Goal: Contribute content

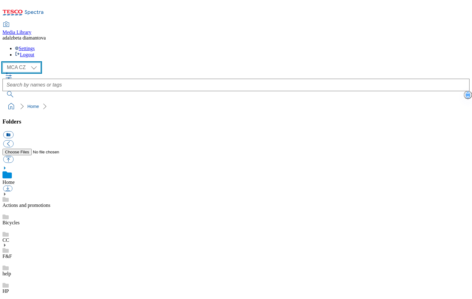
click at [38, 63] on select "MCA CZ MCA HU MCA SK" at bounding box center [21, 68] width 38 height 10
select select "flare-mca-hu"
click at [4, 63] on select "MCA CZ MCA HU MCA SK" at bounding box center [21, 68] width 38 height 10
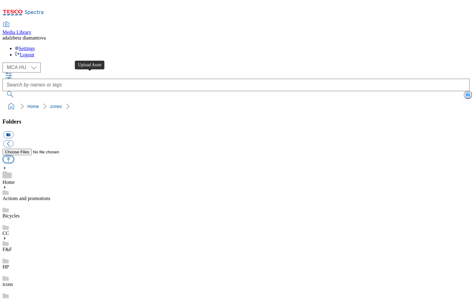
click at [13, 156] on button "button" at bounding box center [8, 159] width 10 height 7
type input "C:\fakepath\tesco_logo_upr.avif"
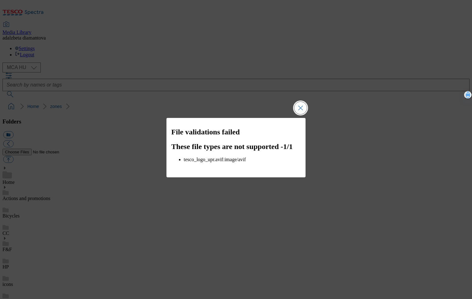
click at [302, 105] on button "Close Modal" at bounding box center [300, 108] width 12 height 12
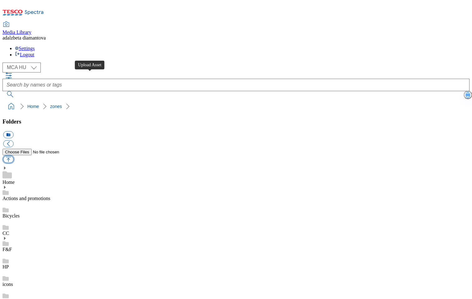
click at [13, 156] on button "button" at bounding box center [8, 159] width 10 height 7
type input "C:\fakepath\tesco_logo_upr.png"
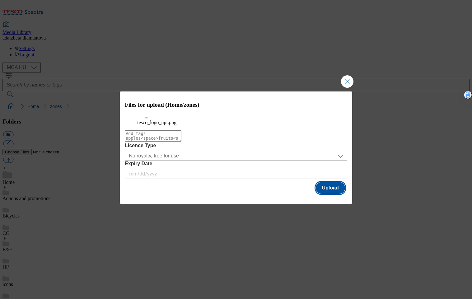
click at [329, 194] on button "Upload" at bounding box center [330, 188] width 29 height 12
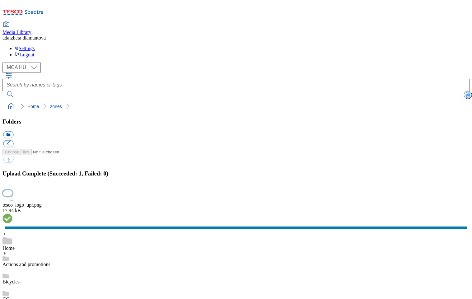
click at [12, 190] on button "button" at bounding box center [7, 193] width 9 height 6
